Goal: Task Accomplishment & Management: Complete application form

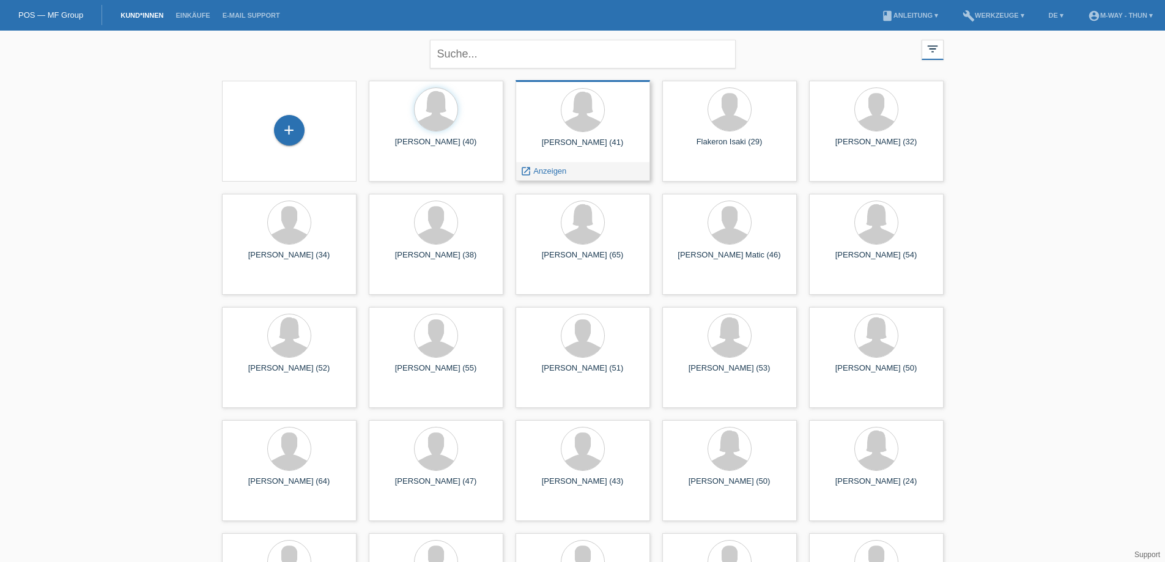
click at [599, 145] on div "angela beutler (41)" at bounding box center [582, 148] width 115 height 20
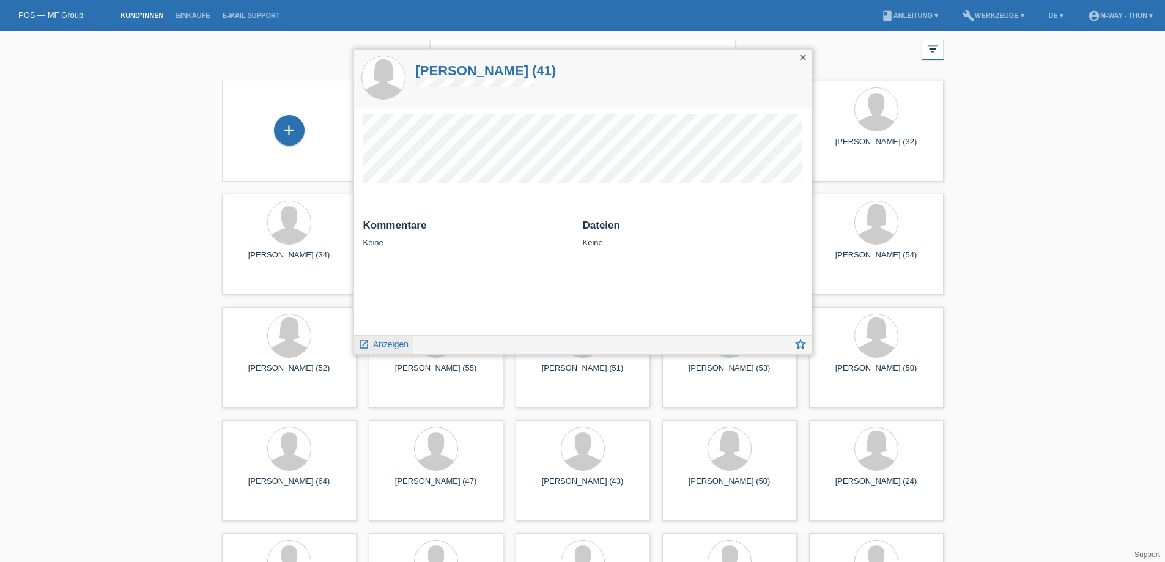
click at [386, 346] on span "Anzeigen" at bounding box center [390, 344] width 35 height 10
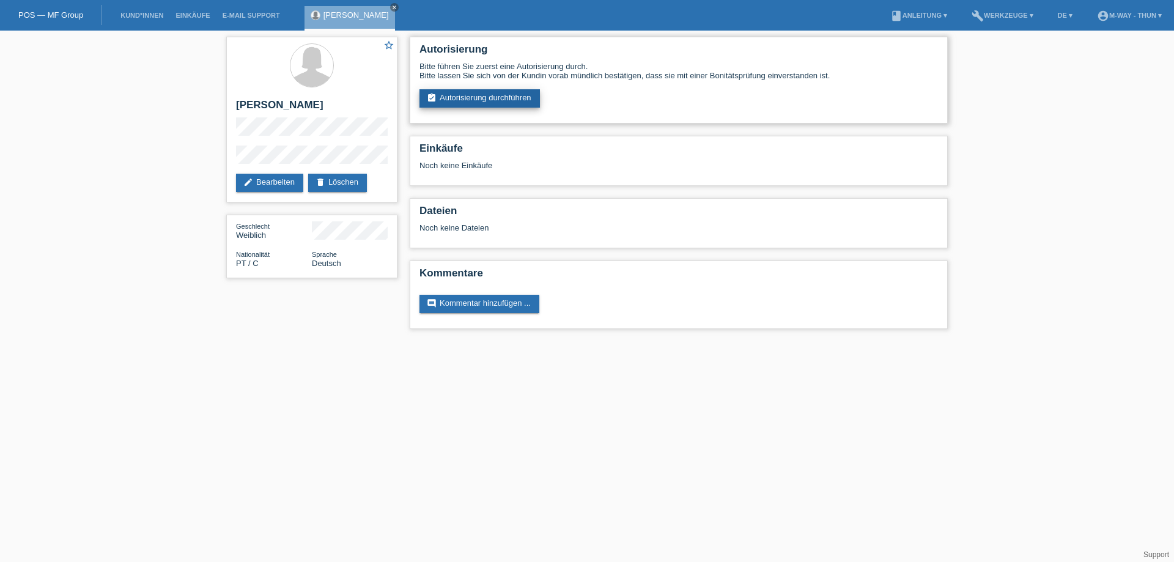
click at [451, 95] on link "assignment_turned_in Autorisierung durchführen" at bounding box center [480, 98] width 120 height 18
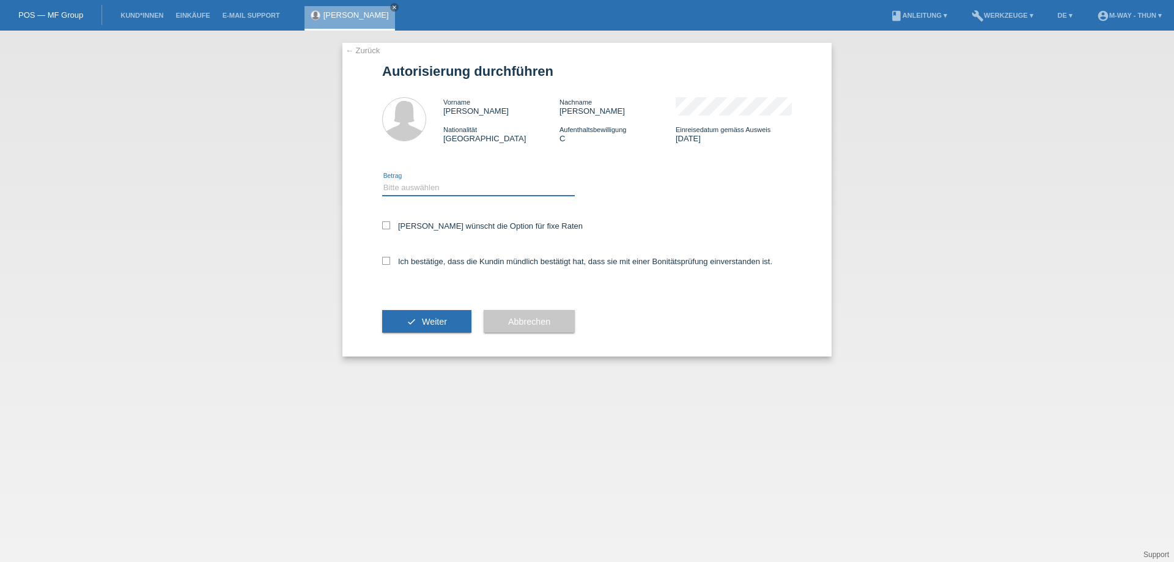
click at [432, 183] on select "Bitte auswählen CHF 1.00 - CHF 499.00 CHF 500.00 - CHF 1'999.00 CHF 2'000.00 - …" at bounding box center [478, 187] width 193 height 15
select select "3"
click at [382, 180] on select "Bitte auswählen CHF 1.00 - CHF 499.00 CHF 500.00 - CHF 1'999.00 CHF 2'000.00 - …" at bounding box center [478, 187] width 193 height 15
click at [385, 220] on div "Kundin wünscht die Option für fixe Raten" at bounding box center [587, 226] width 410 height 35
click at [387, 227] on icon at bounding box center [386, 225] width 8 height 8
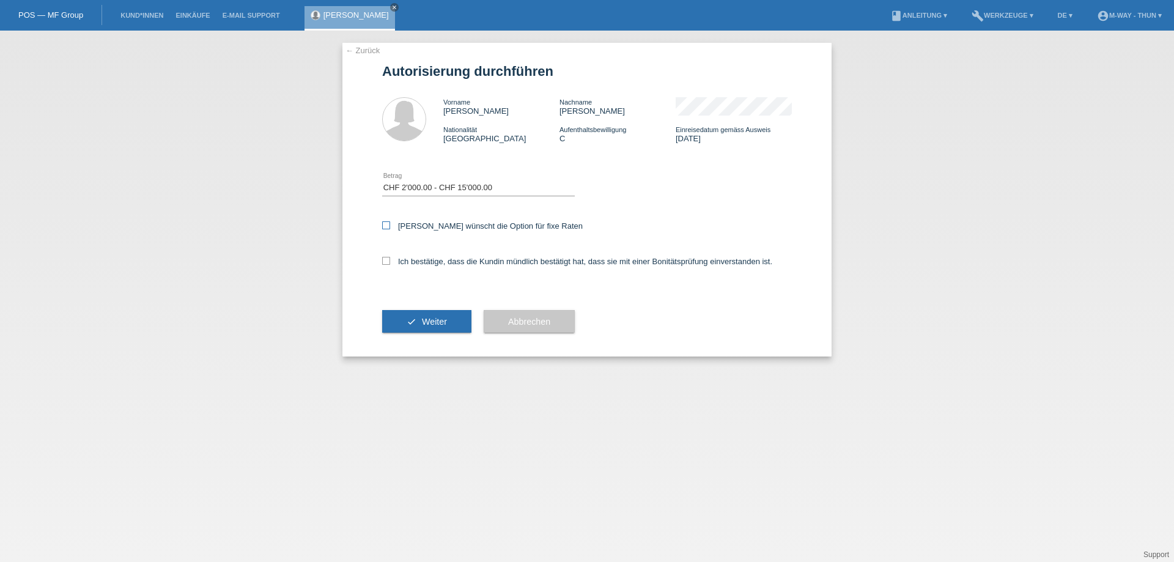
click at [387, 227] on input "Kundin wünscht die Option für fixe Raten" at bounding box center [386, 225] width 8 height 8
checkbox input "true"
click at [385, 262] on icon at bounding box center [386, 261] width 8 height 8
click at [385, 262] on input "Ich bestätige, dass die Kundin mündlich bestätigt hat, dass sie mit einer Bonit…" at bounding box center [386, 261] width 8 height 8
checkbox input "true"
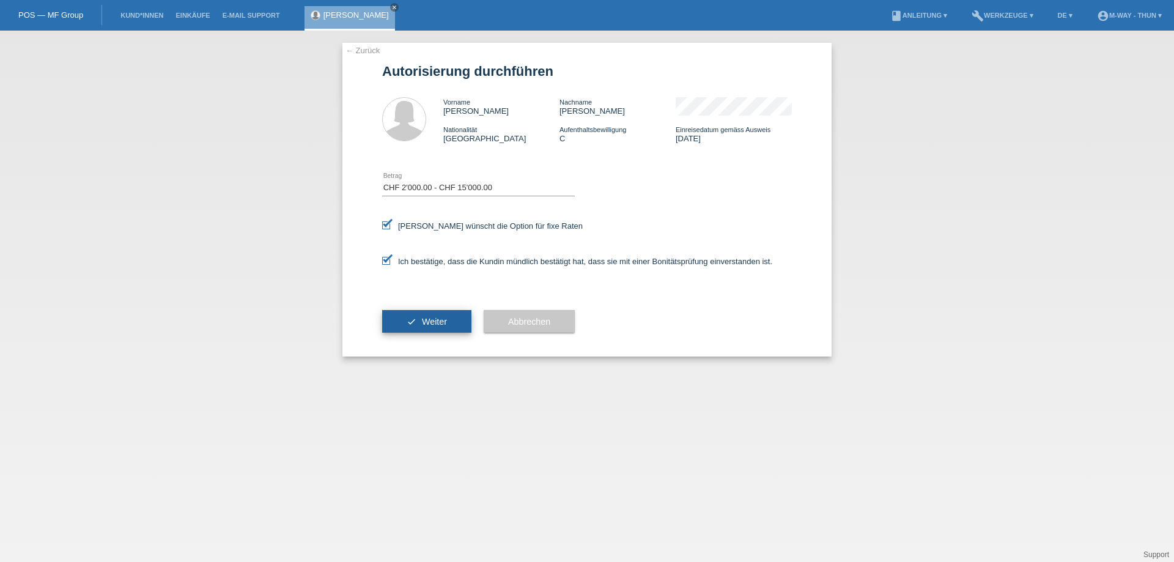
click at [415, 317] on icon "check" at bounding box center [412, 322] width 10 height 10
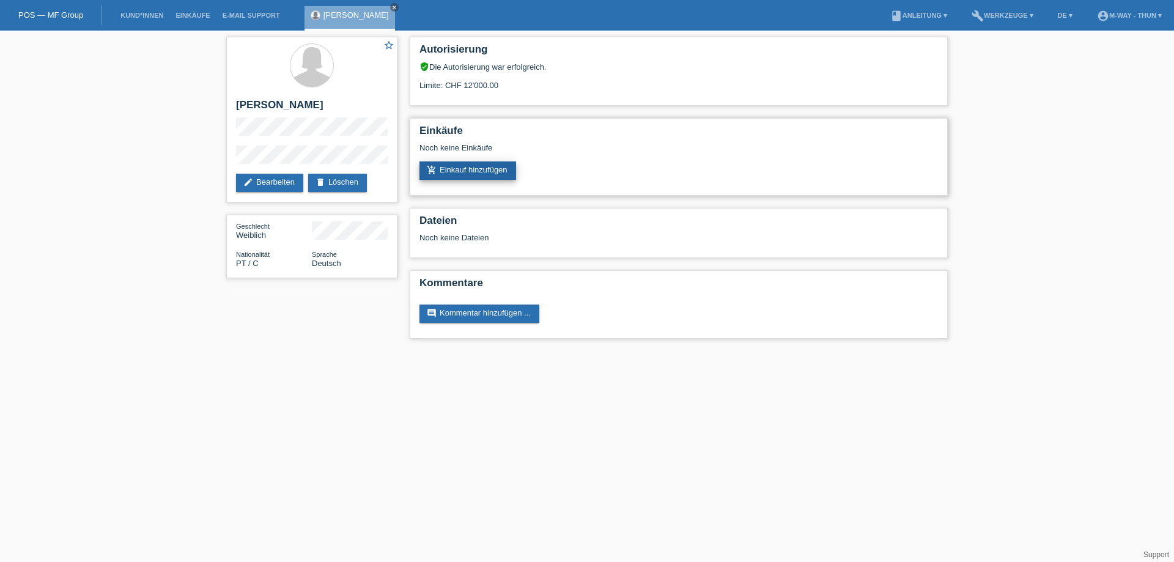
click at [468, 170] on link "add_shopping_cart Einkauf hinzufügen" at bounding box center [468, 170] width 97 height 18
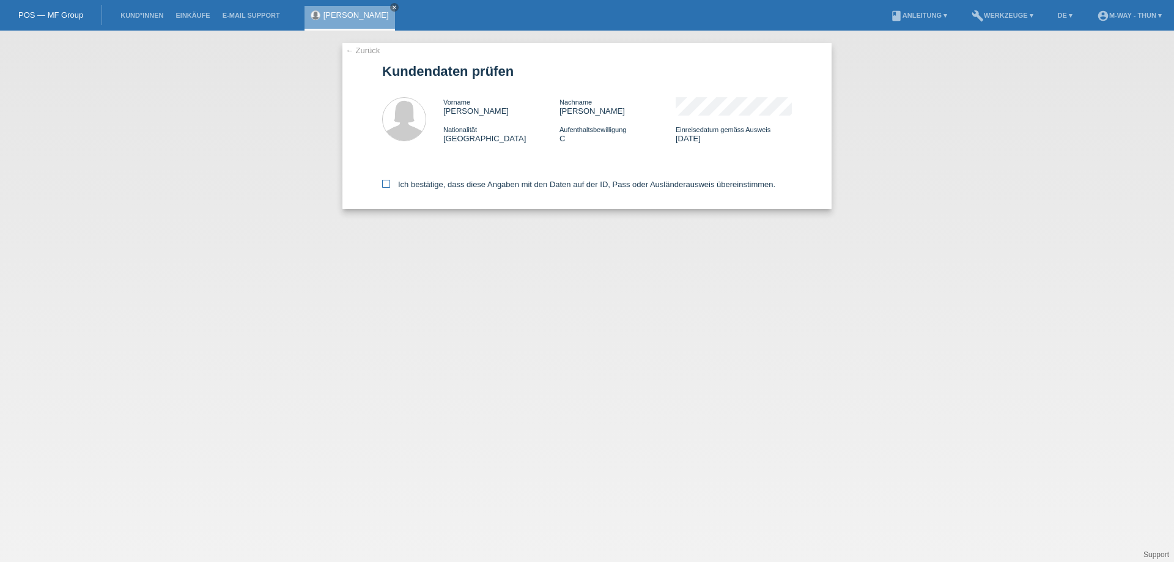
click at [386, 183] on icon at bounding box center [386, 184] width 8 height 8
click at [386, 183] on input "Ich bestätige, dass diese Angaben mit den Daten auf der ID, Pass oder Ausländer…" at bounding box center [386, 184] width 8 height 8
checkbox input "true"
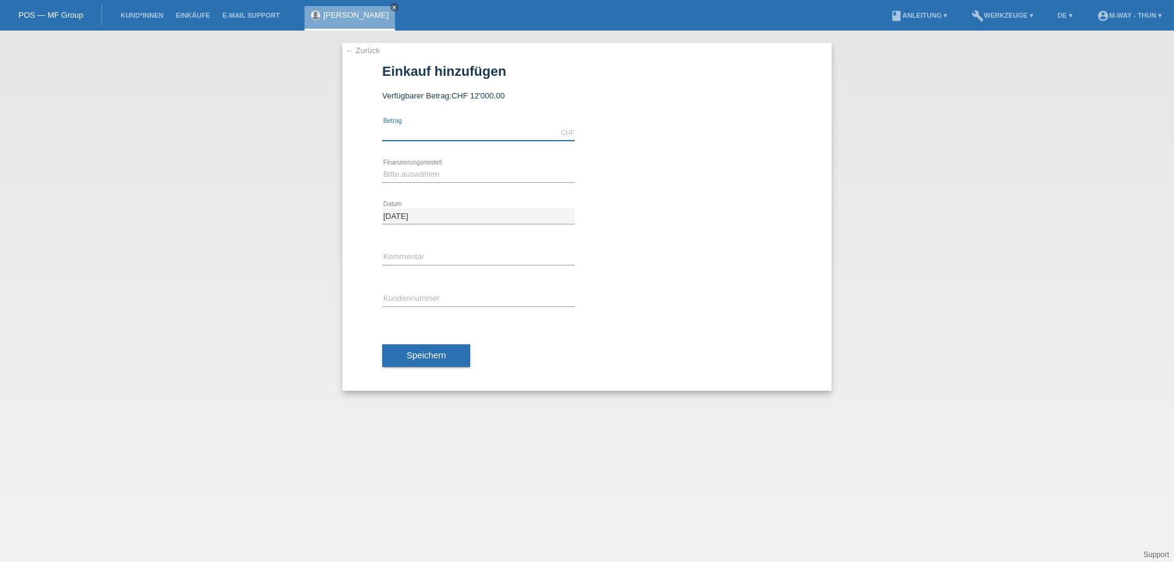
click at [424, 129] on input "text" at bounding box center [478, 132] width 193 height 15
type input "2999.00"
click at [436, 176] on select "Bitte auswählen Fixe Raten Kauf auf Rechnung mit Teilzahlungsoption" at bounding box center [478, 174] width 193 height 15
select select "77"
click at [382, 167] on select "Bitte auswählen Fixe Raten Kauf auf Rechnung mit Teilzahlungsoption" at bounding box center [478, 174] width 193 height 15
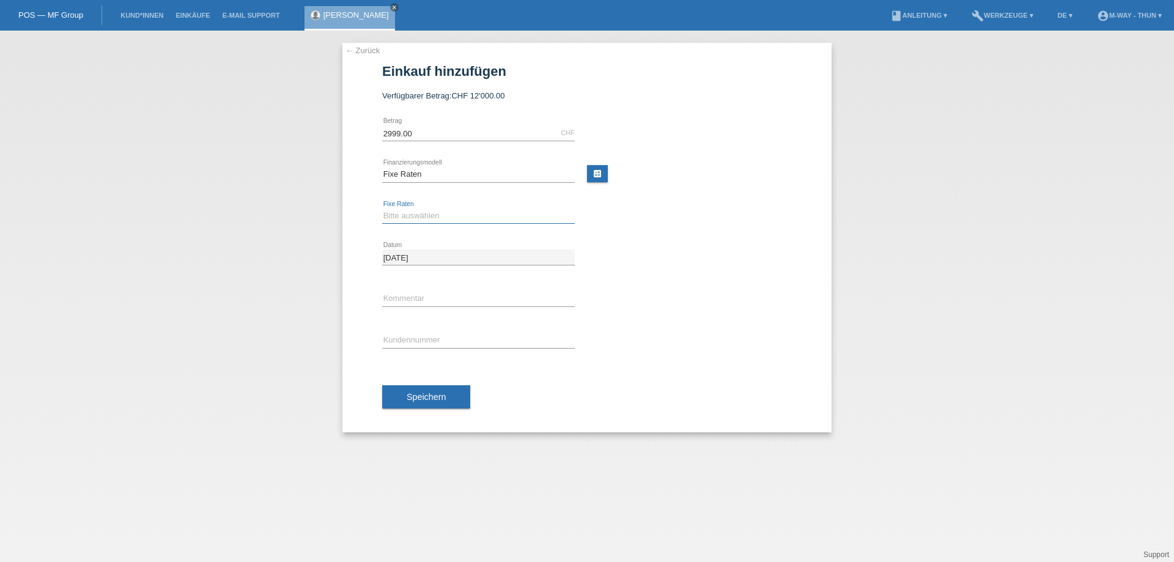
click at [417, 216] on select "Bitte auswählen 4 Raten 5 Raten 6 Raten 7 Raten 8 Raten 9 Raten 10 Raten 11 Rat…" at bounding box center [478, 216] width 193 height 15
select select "202"
click at [382, 209] on select "Bitte auswählen 4 Raten 5 Raten 6 Raten 7 Raten 8 Raten 9 Raten 10 Raten 11 Rat…" at bounding box center [478, 216] width 193 height 15
click at [413, 336] on input "text" at bounding box center [478, 340] width 193 height 15
type input "k106065"
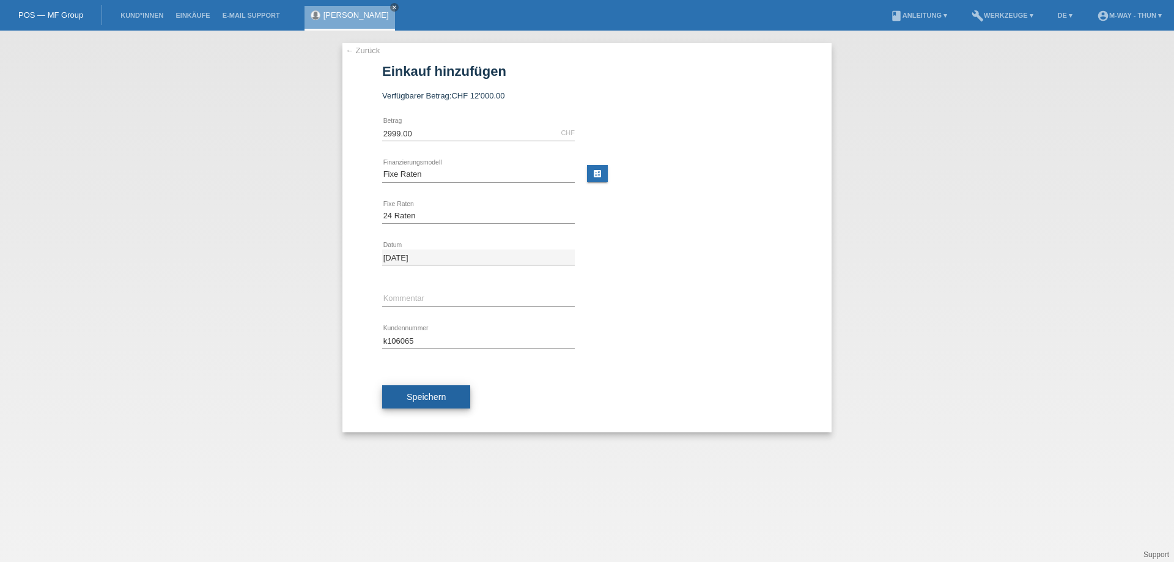
click at [417, 402] on button "Speichern" at bounding box center [426, 396] width 88 height 23
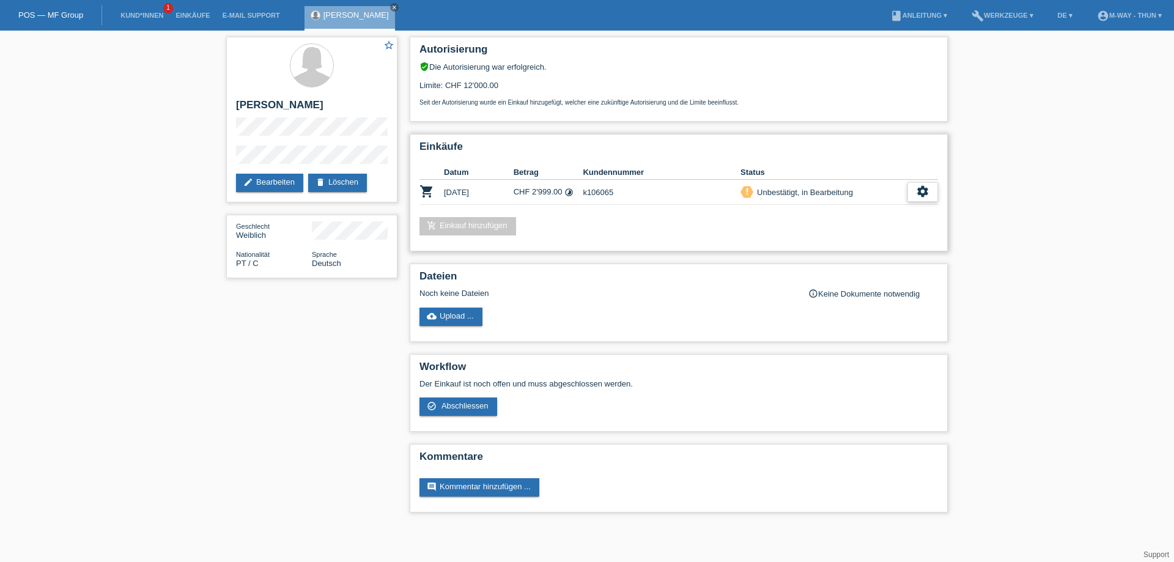
click at [925, 196] on icon "settings" at bounding box center [922, 191] width 13 height 13
click at [819, 247] on span "Abschliessen" at bounding box center [824, 247] width 51 height 15
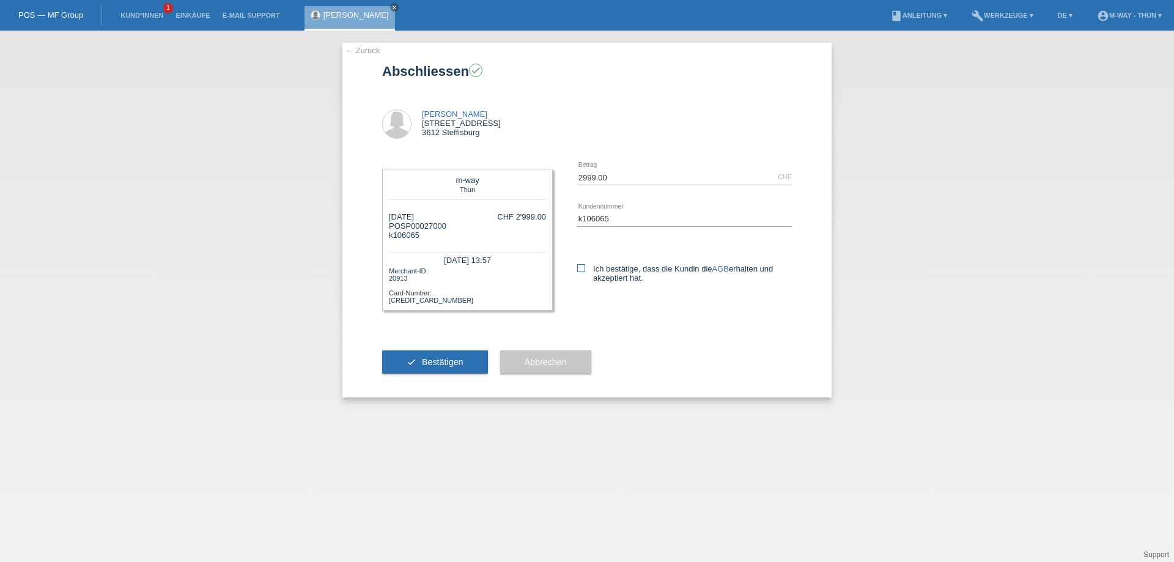
click at [619, 281] on label "Ich bestätige, dass die Kundin die AGB erhalten und akzeptiert hat." at bounding box center [684, 273] width 215 height 18
click at [585, 272] on input "Ich bestätige, dass die Kundin die AGB erhalten und akzeptiert hat." at bounding box center [581, 268] width 8 height 8
checkbox input "true"
click at [439, 360] on span "Bestätigen" at bounding box center [443, 362] width 42 height 10
